Goal: Register for event/course

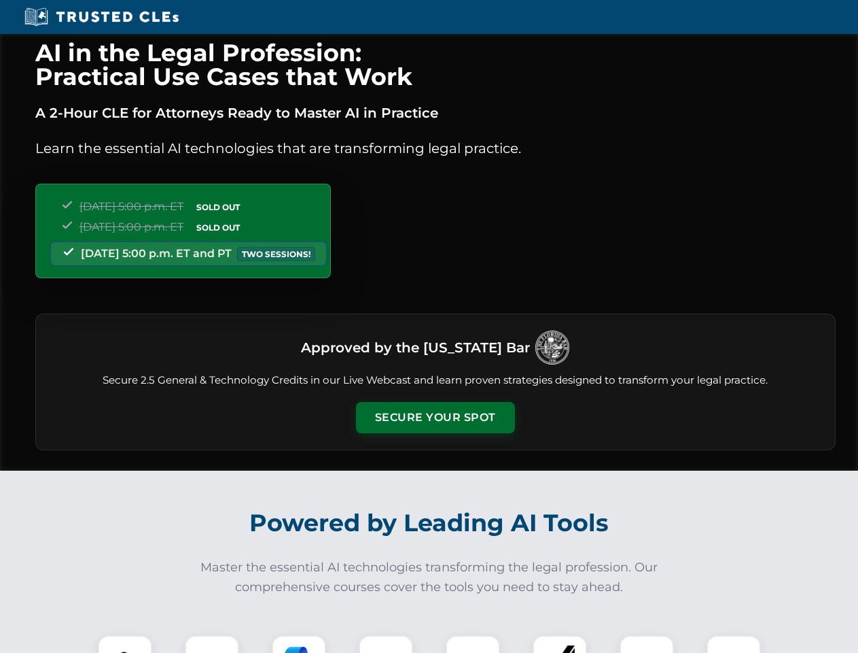
click at [435, 417] on button "Secure Your Spot" at bounding box center [435, 417] width 159 height 31
click at [125, 644] on img at bounding box center [124, 661] width 39 height 39
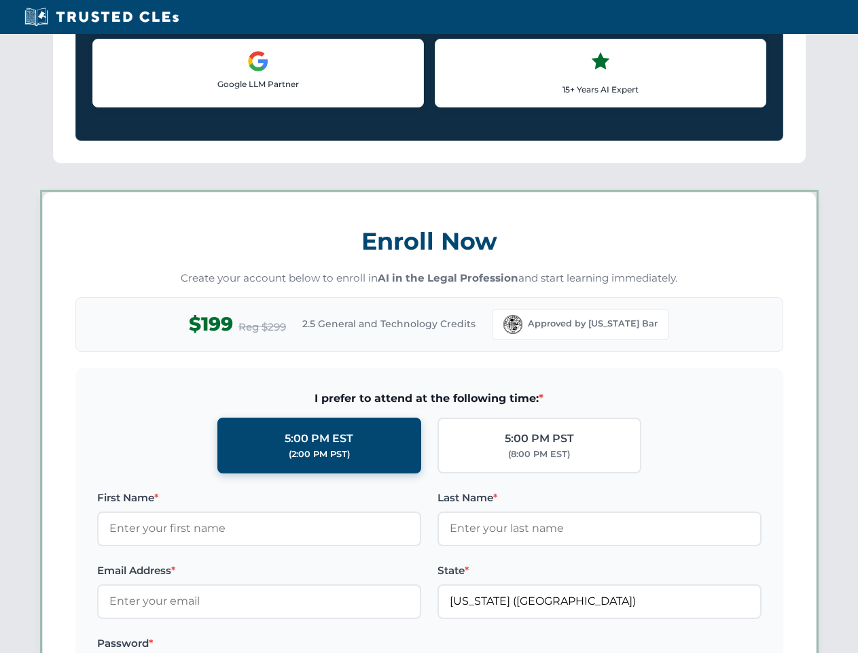
click at [299, 644] on label "Password *" at bounding box center [259, 643] width 324 height 16
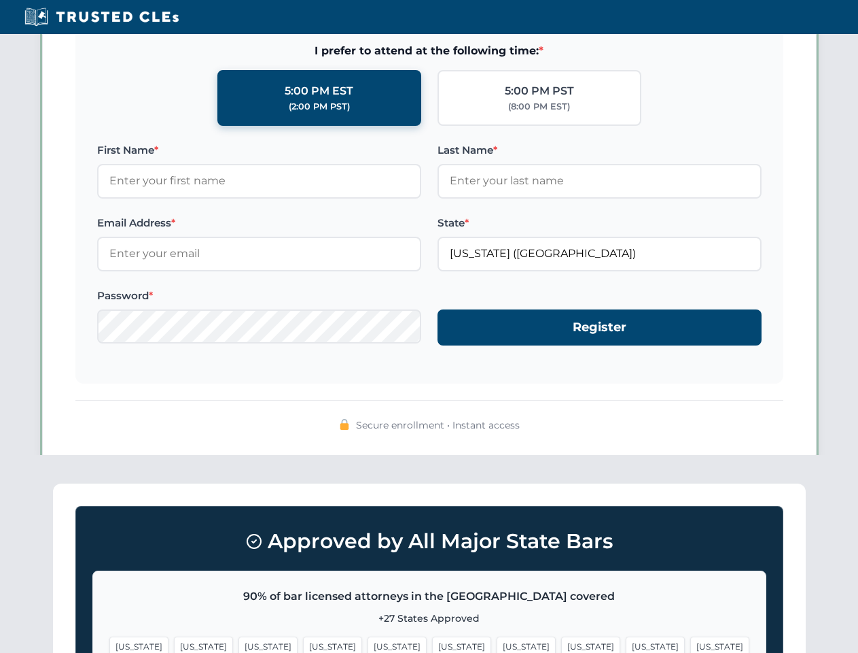
click at [626, 644] on span "[US_STATE]" at bounding box center [655, 646] width 59 height 20
